Goal: Entertainment & Leisure: Consume media (video, audio)

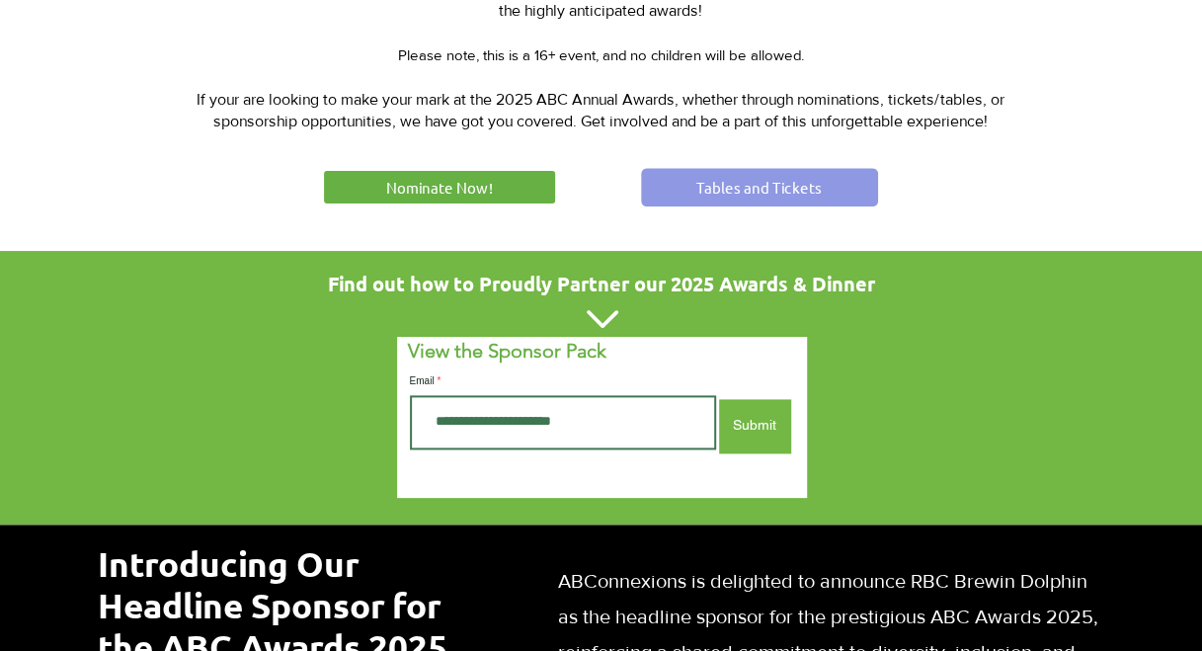
scroll to position [1050, 0]
click at [790, 170] on link "Tables and Tickets" at bounding box center [759, 187] width 237 height 39
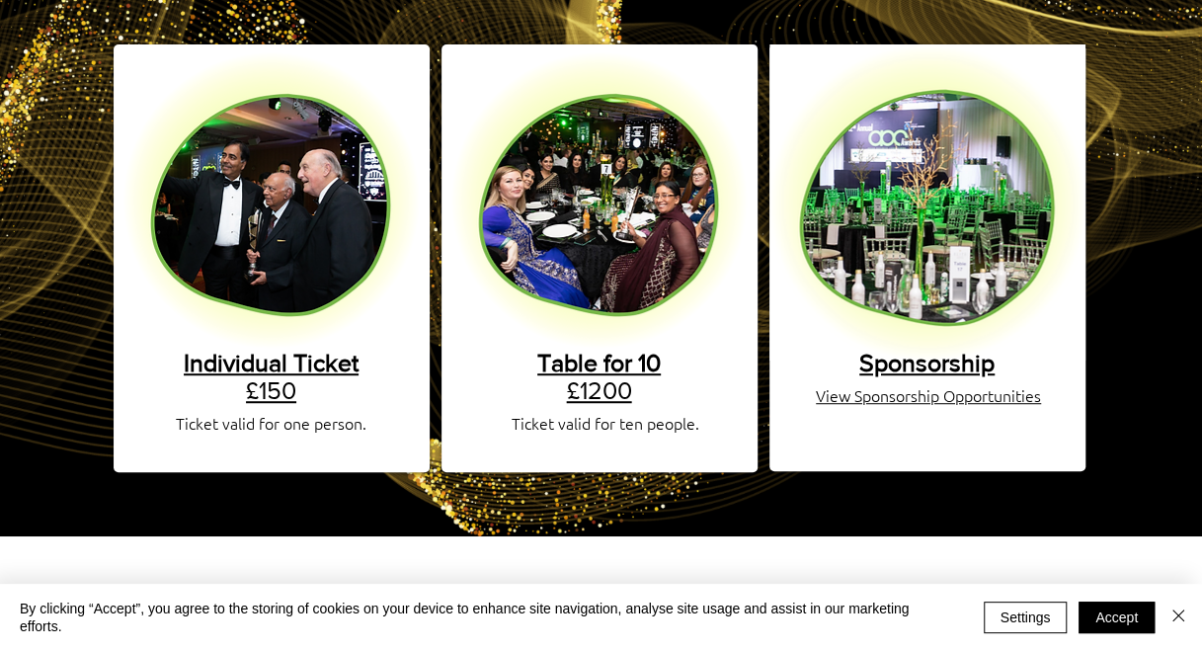
scroll to position [387, 0]
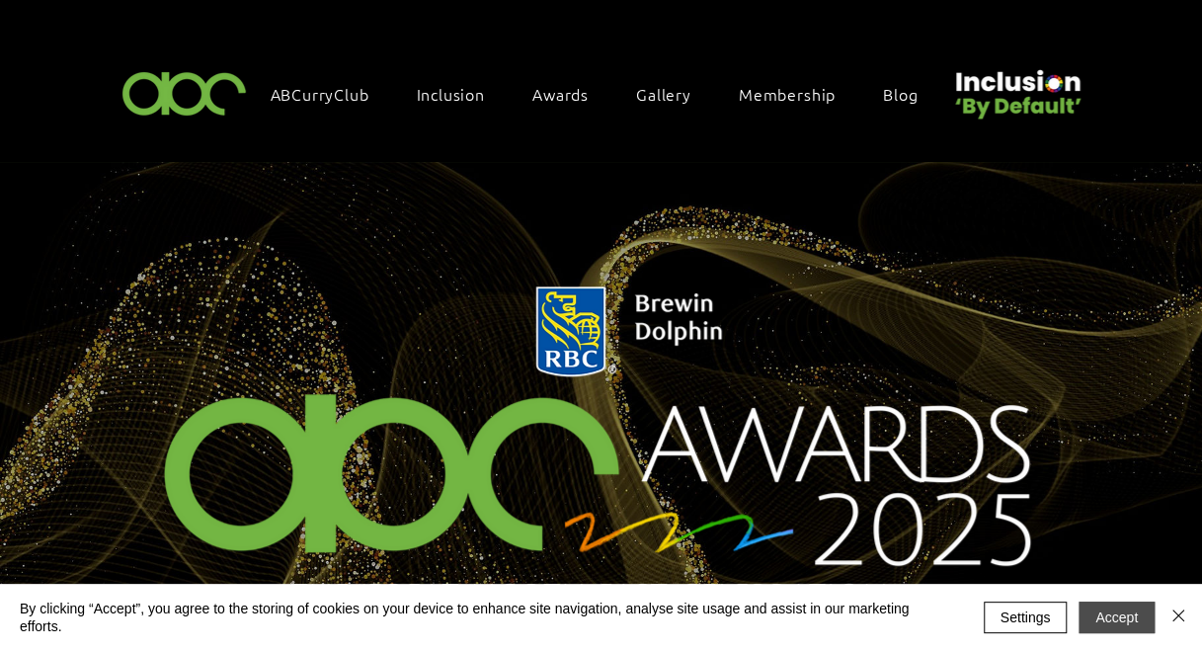
click at [1125, 631] on button "Accept" at bounding box center [1117, 617] width 76 height 32
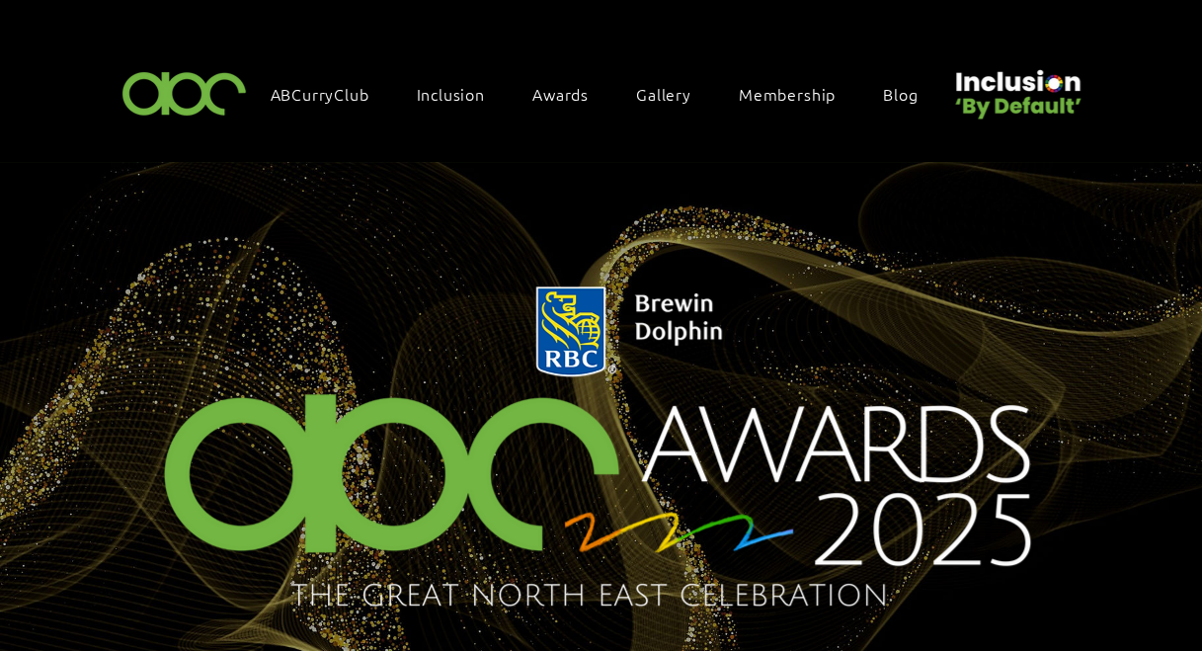
click at [1125, 622] on img "main content" at bounding box center [601, 444] width 1202 height 565
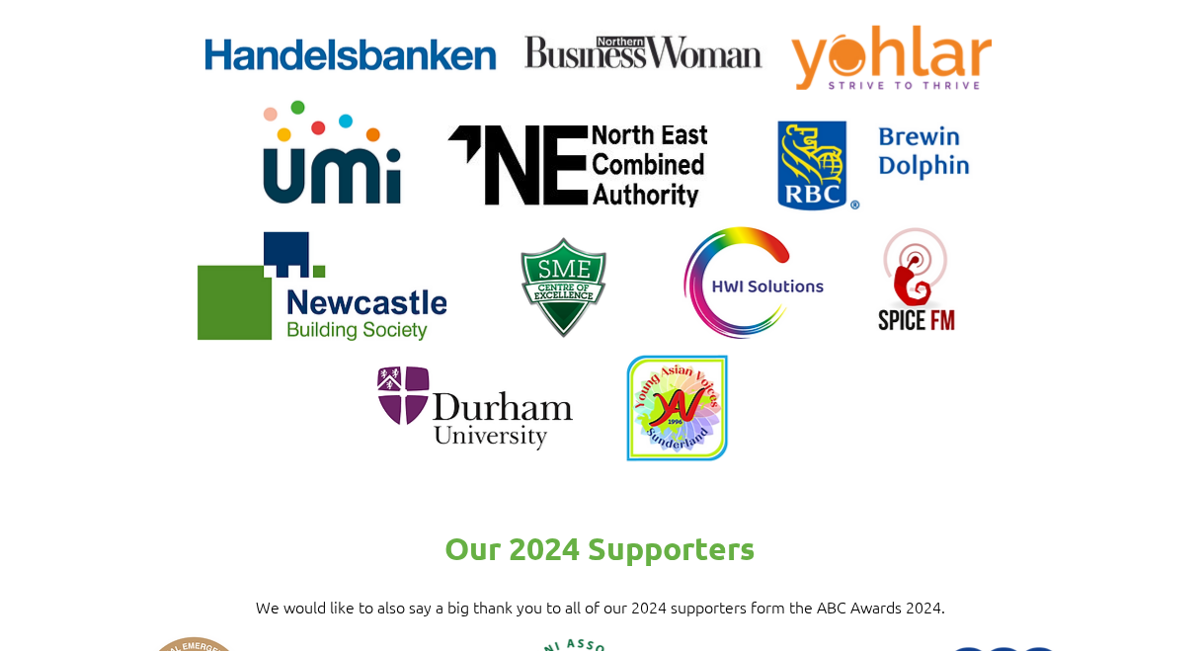
scroll to position [2517, 0]
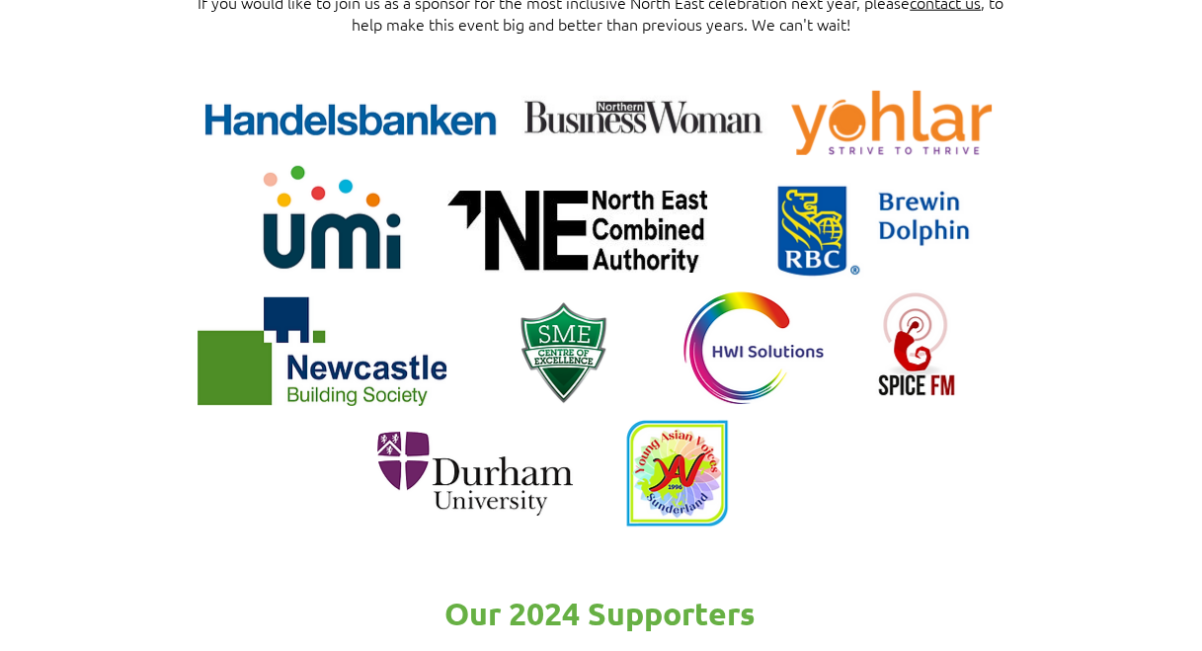
click at [391, 260] on img at bounding box center [331, 221] width 154 height 154
click at [417, 109] on img at bounding box center [350, 123] width 294 height 46
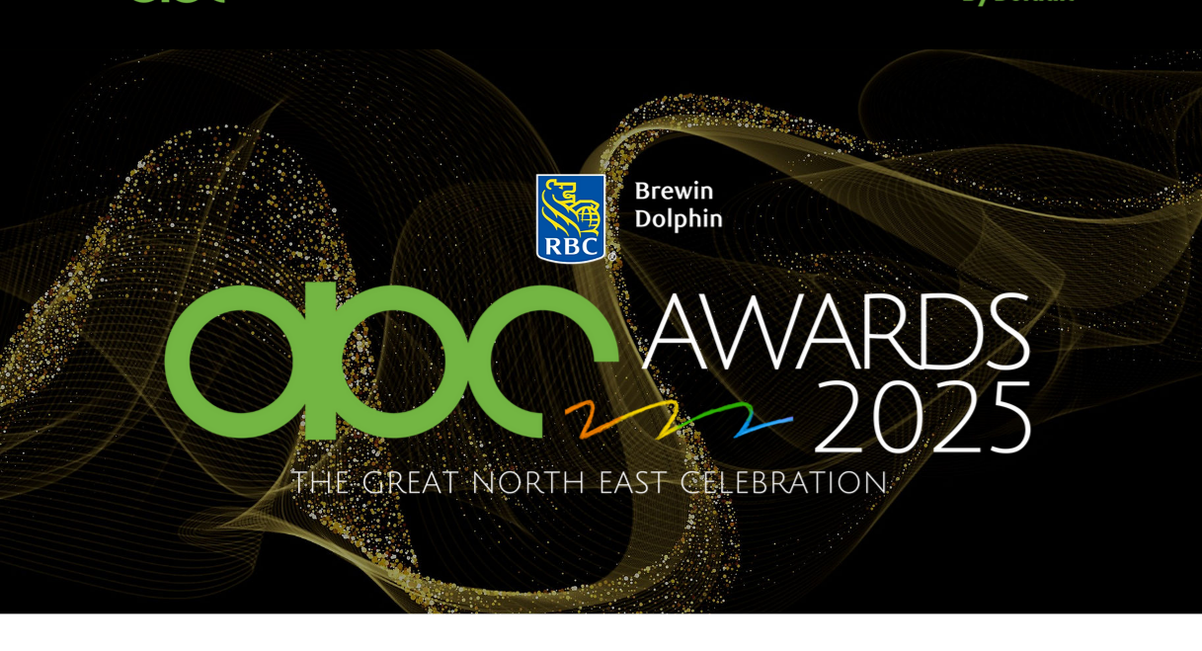
scroll to position [0, 0]
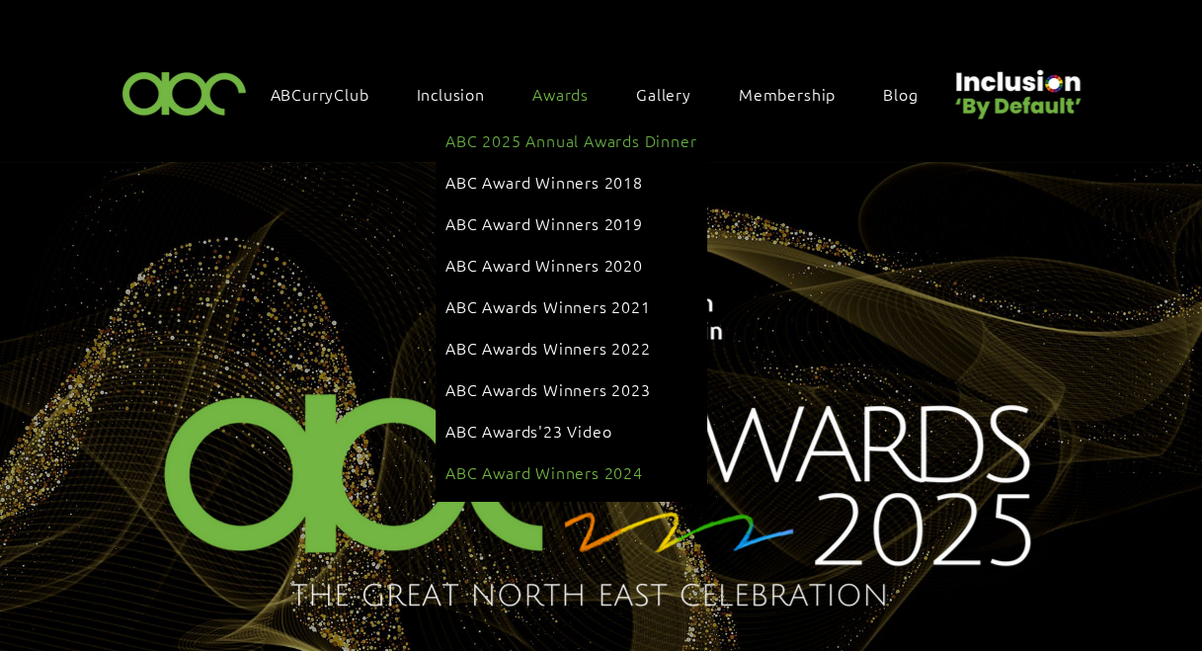
click at [563, 461] on span "ABC Award Winners 2024" at bounding box center [544, 472] width 198 height 22
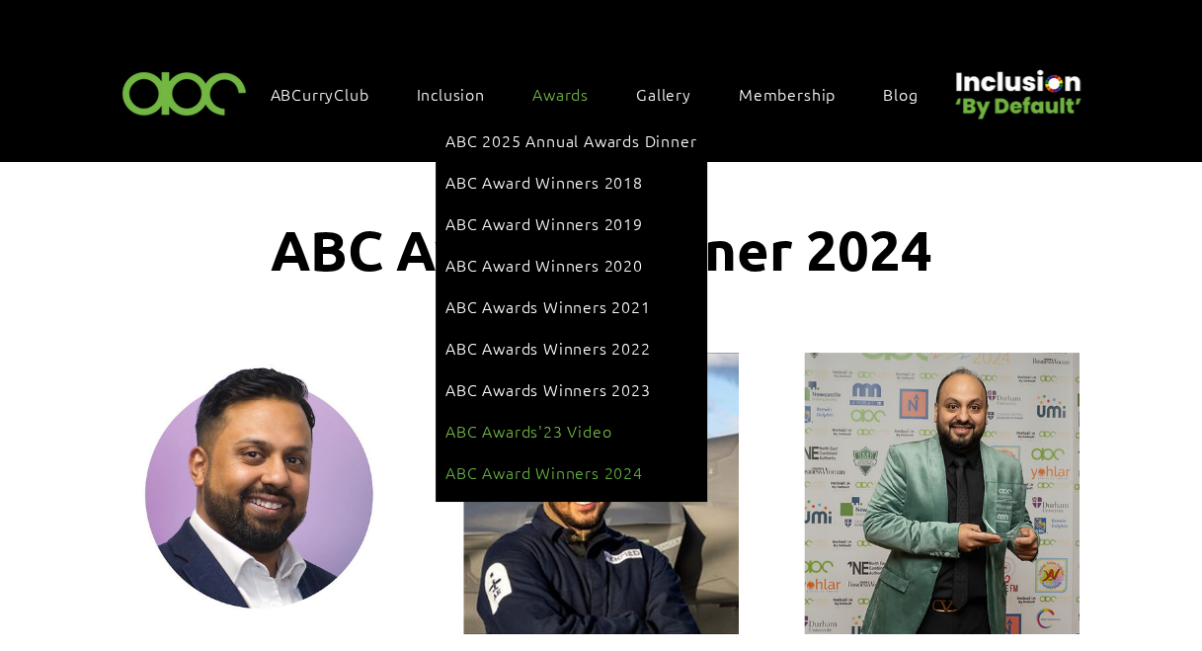
drag, startPoint x: 588, startPoint y: 393, endPoint x: 552, endPoint y: 400, distance: 36.2
click at [552, 420] on span "ABC Awards'23 Video" at bounding box center [528, 431] width 166 height 22
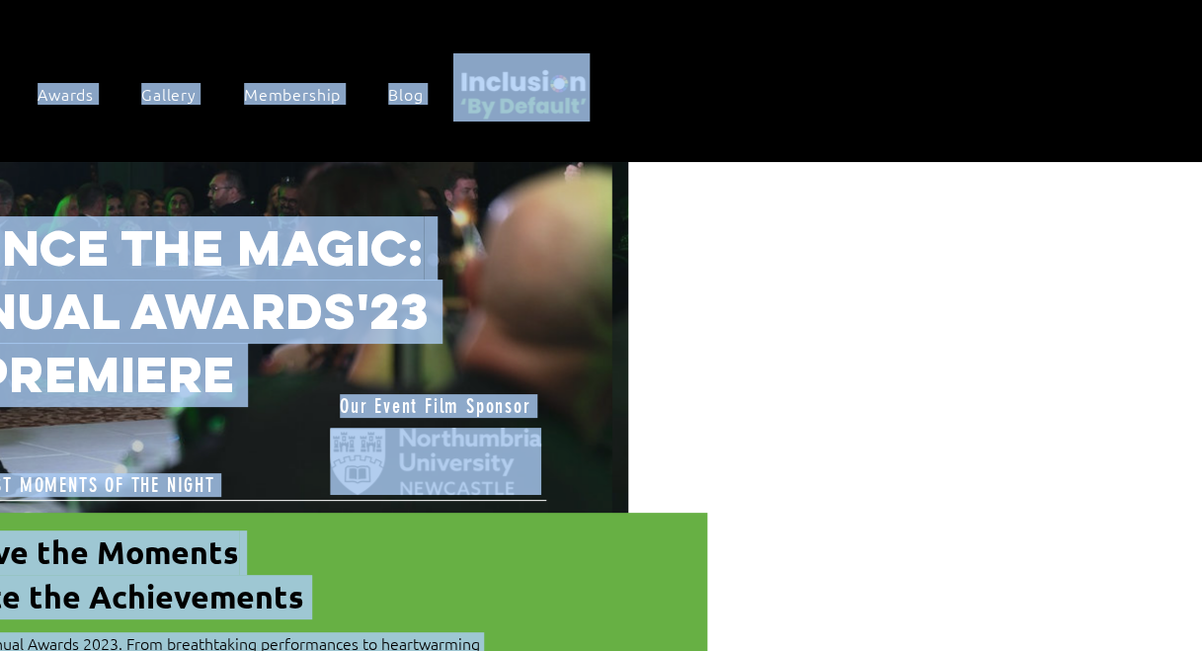
scroll to position [0, 563]
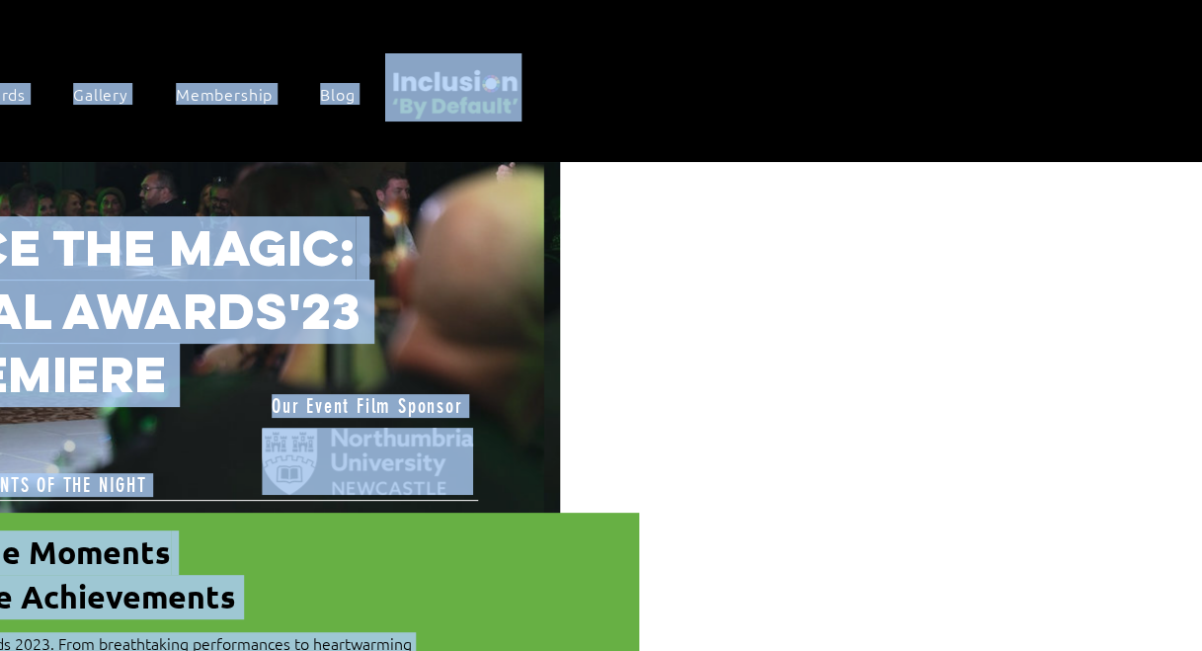
drag, startPoint x: 1201, startPoint y: 132, endPoint x: 1223, endPoint y: 224, distance: 94.4
click at [639, 224] on html "top of page Skip to Main Content ABCurryClub Inclusion Inclusion By Default Inc…" at bounding box center [38, 325] width 1202 height 651
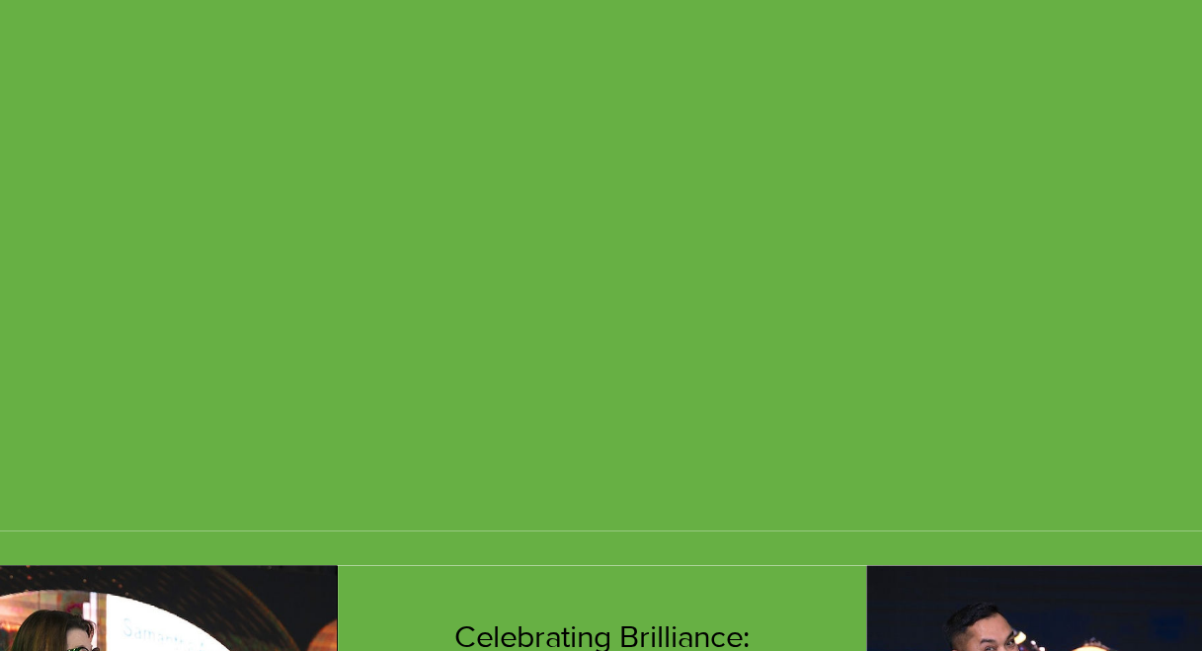
scroll to position [733, 0]
